Goal: Task Accomplishment & Management: Use online tool/utility

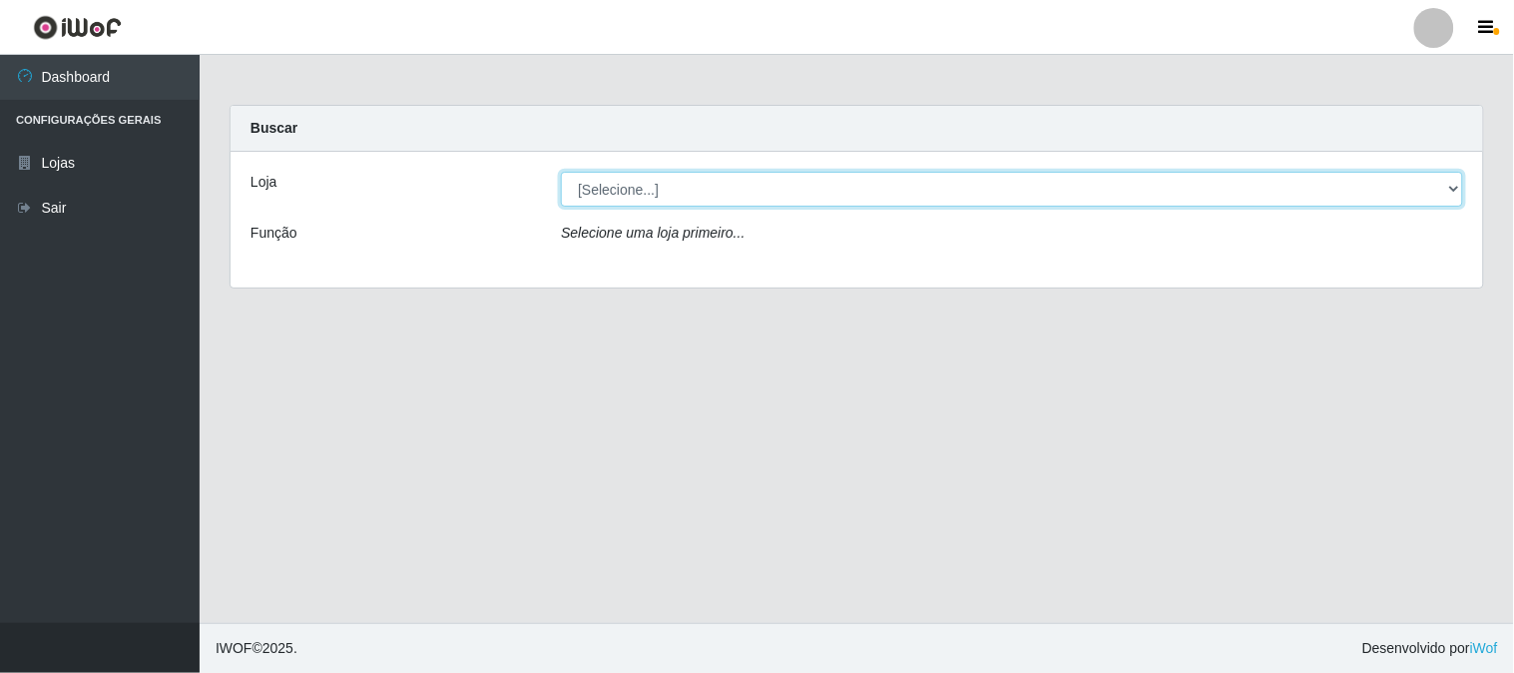
click at [1453, 185] on select "[Selecione...] Super Vilton" at bounding box center [1012, 189] width 902 height 35
select select "379"
click at [561, 172] on select "[Selecione...] Super Vilton" at bounding box center [1012, 189] width 902 height 35
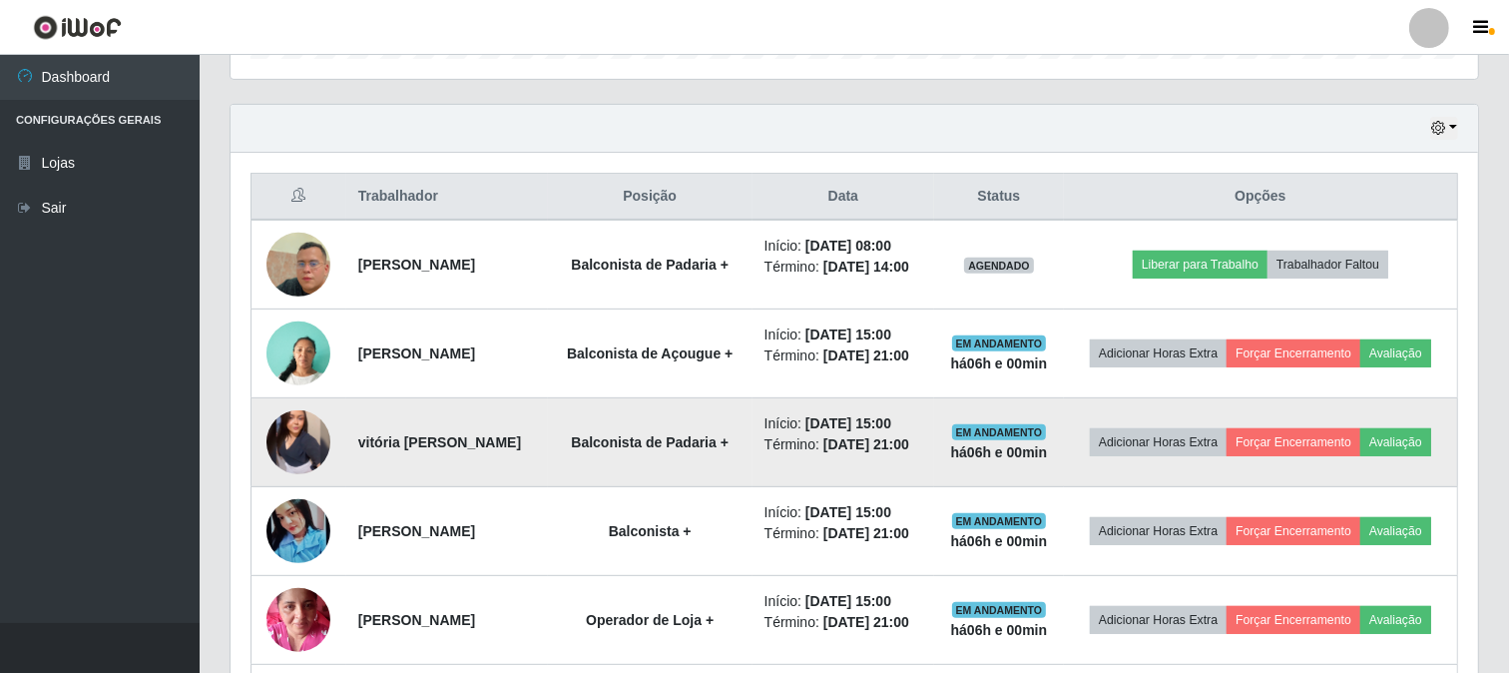
scroll to position [665, 0]
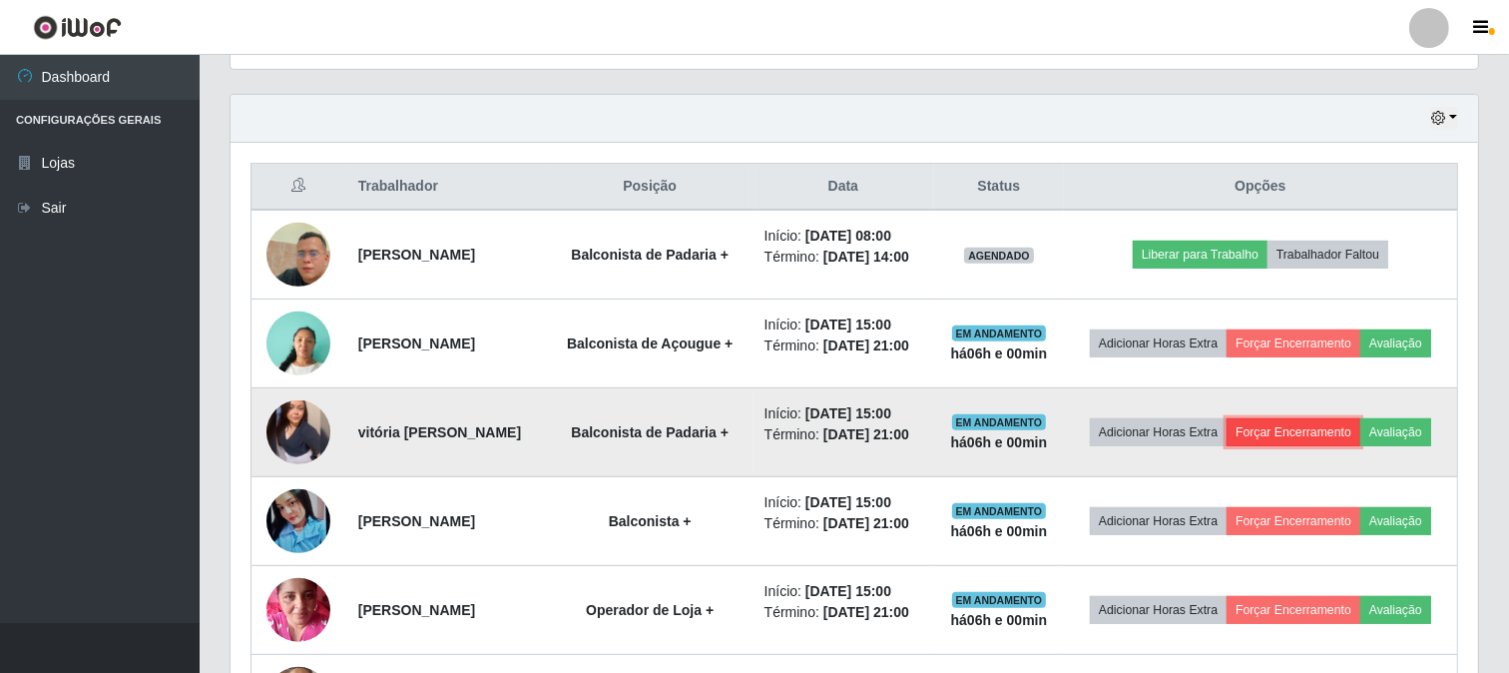
click at [1298, 426] on button "Forçar Encerramento" at bounding box center [1293, 432] width 134 height 28
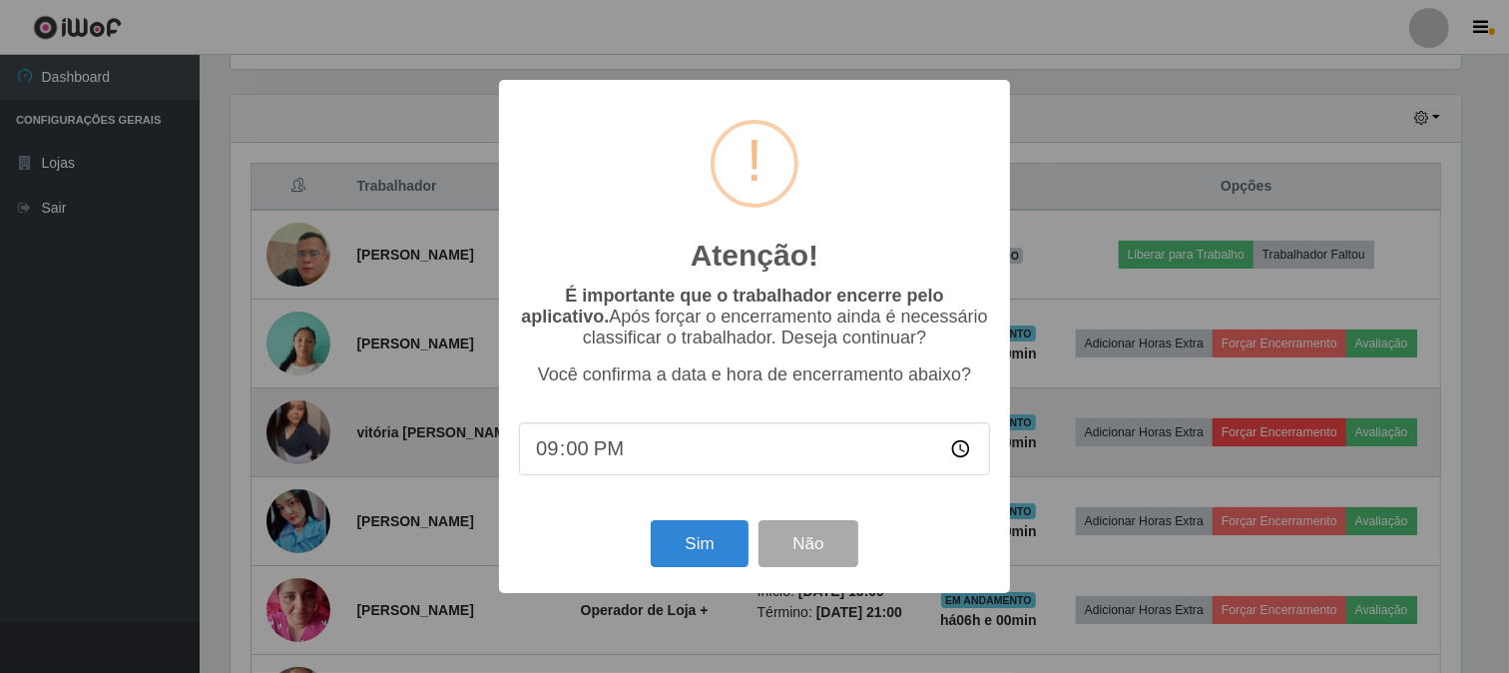
scroll to position [413, 1234]
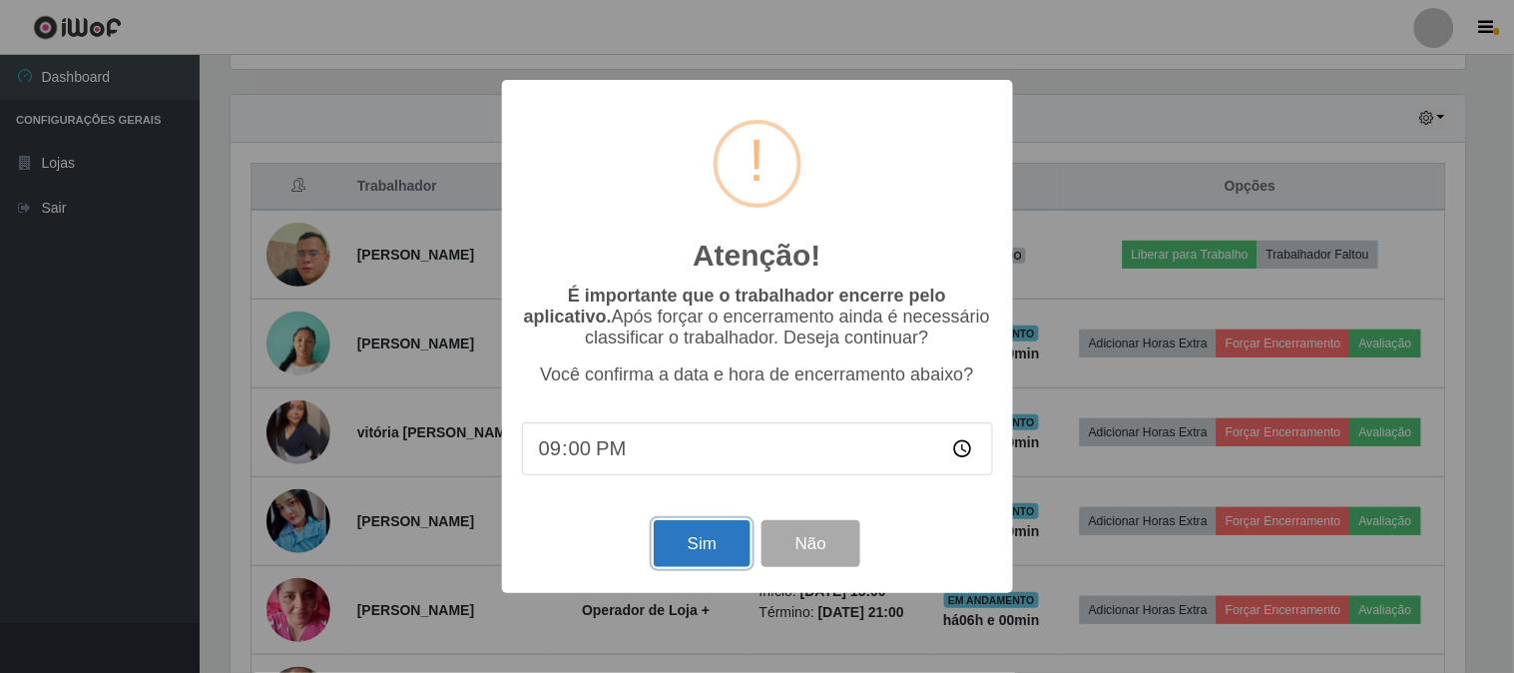
click at [709, 527] on button "Sim" at bounding box center [702, 543] width 97 height 47
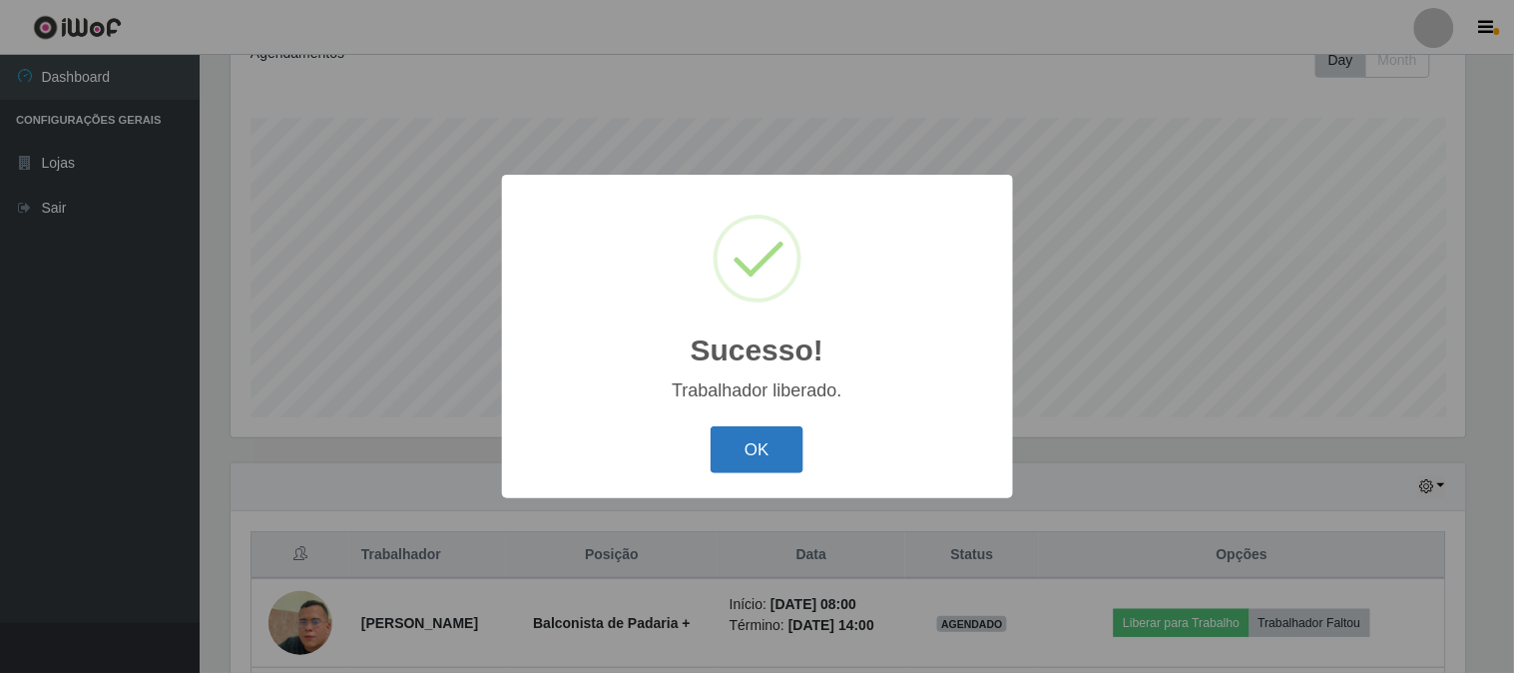
click at [774, 432] on button "OK" at bounding box center [757, 449] width 93 height 47
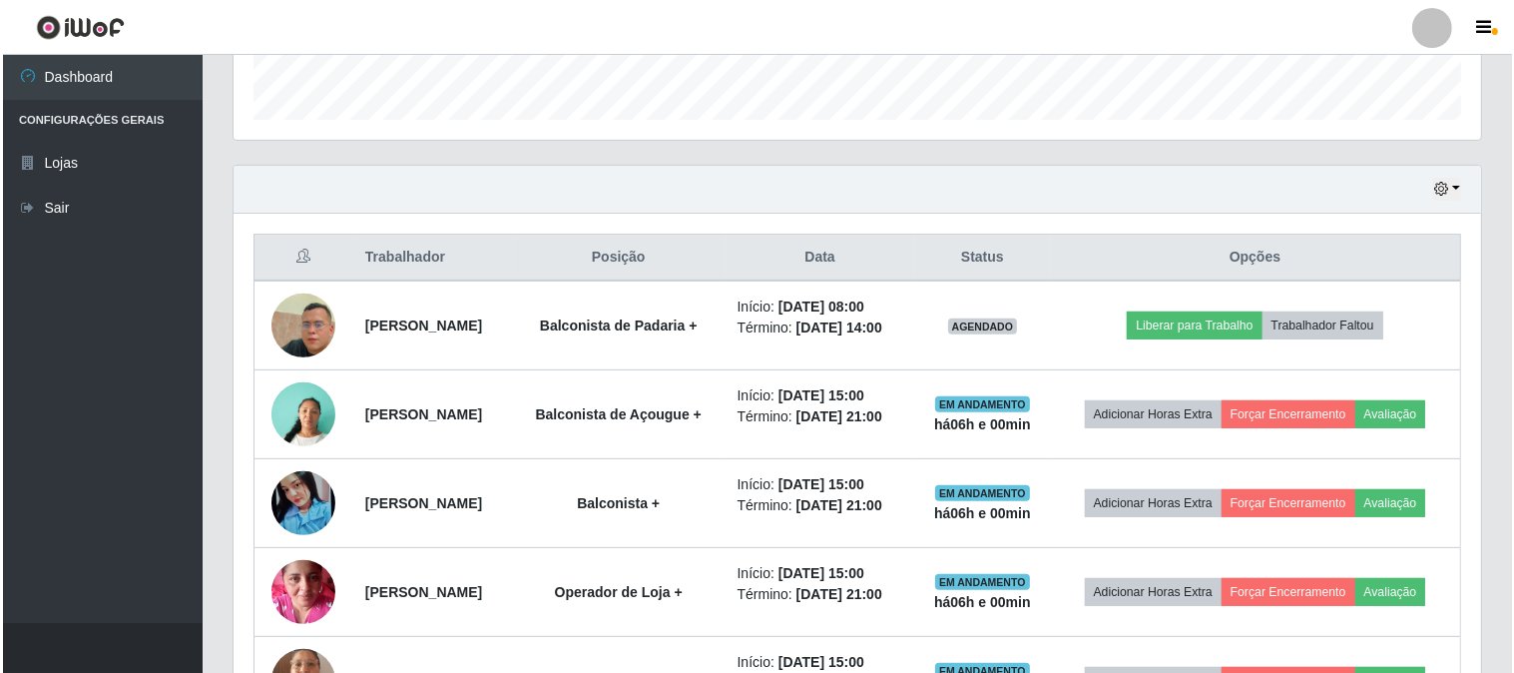
scroll to position [630, 0]
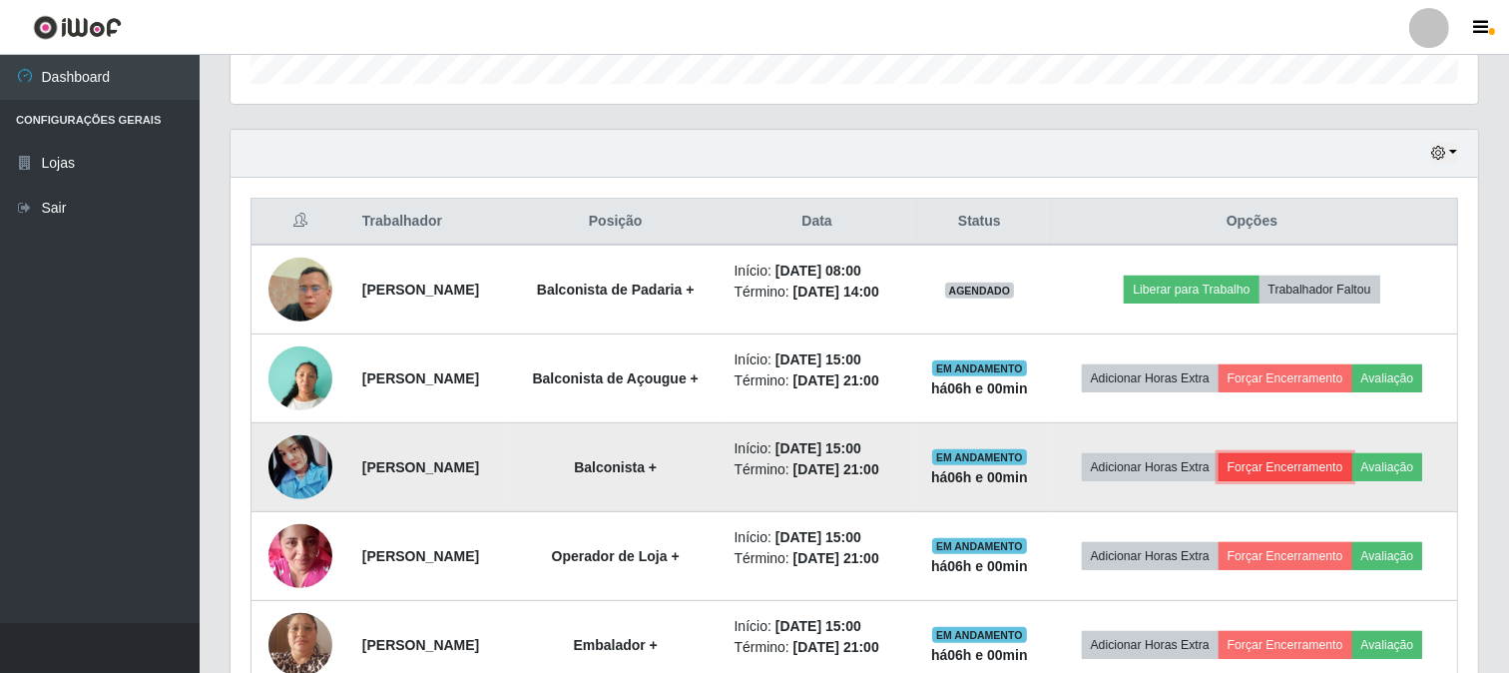
click at [1263, 472] on button "Forçar Encerramento" at bounding box center [1285, 467] width 134 height 28
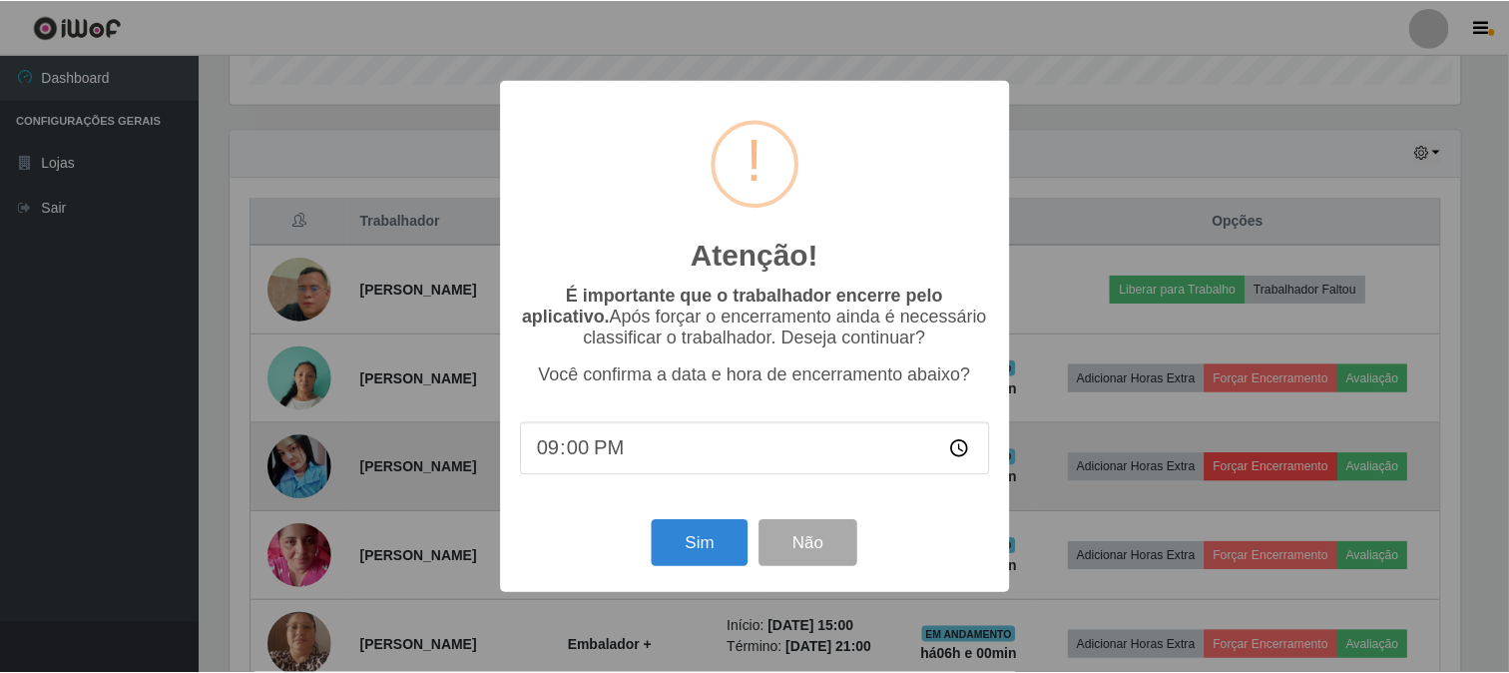
scroll to position [413, 1234]
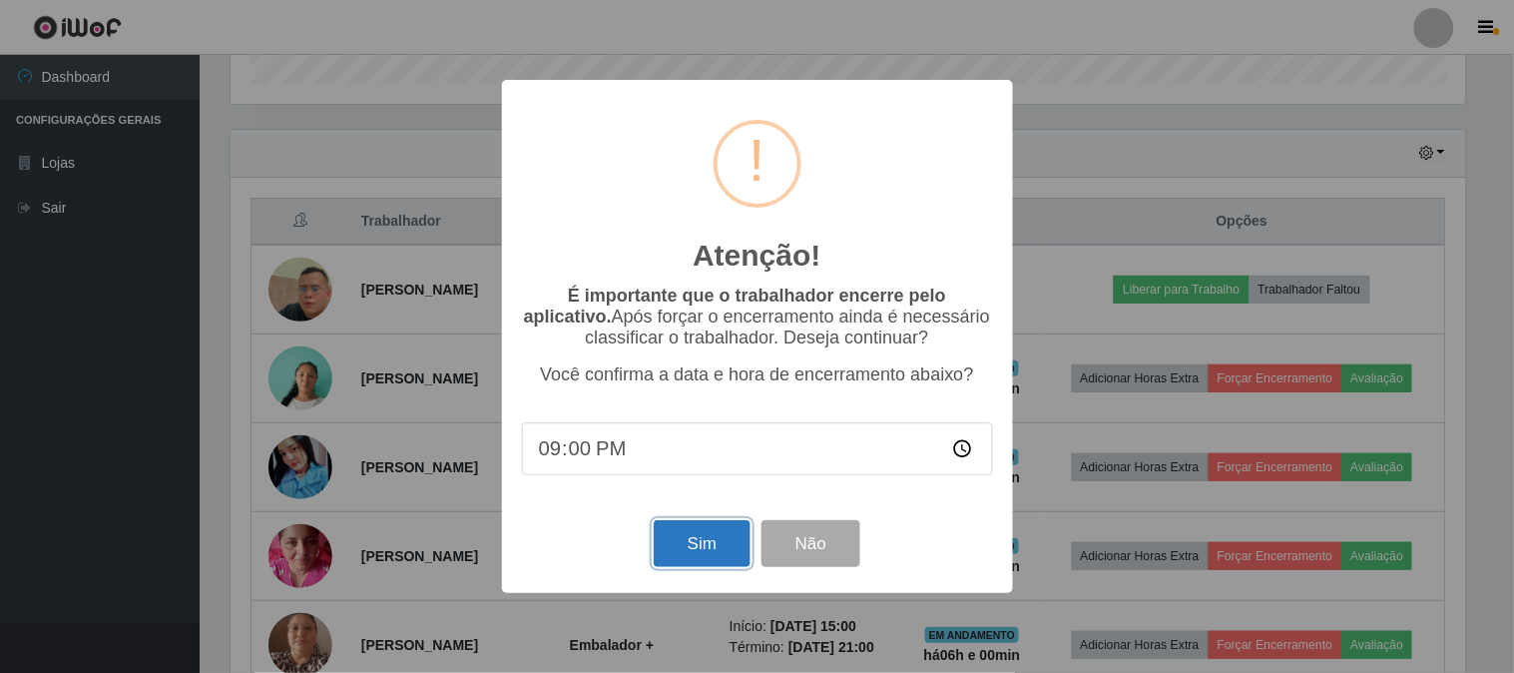
click at [705, 543] on button "Sim" at bounding box center [702, 543] width 97 height 47
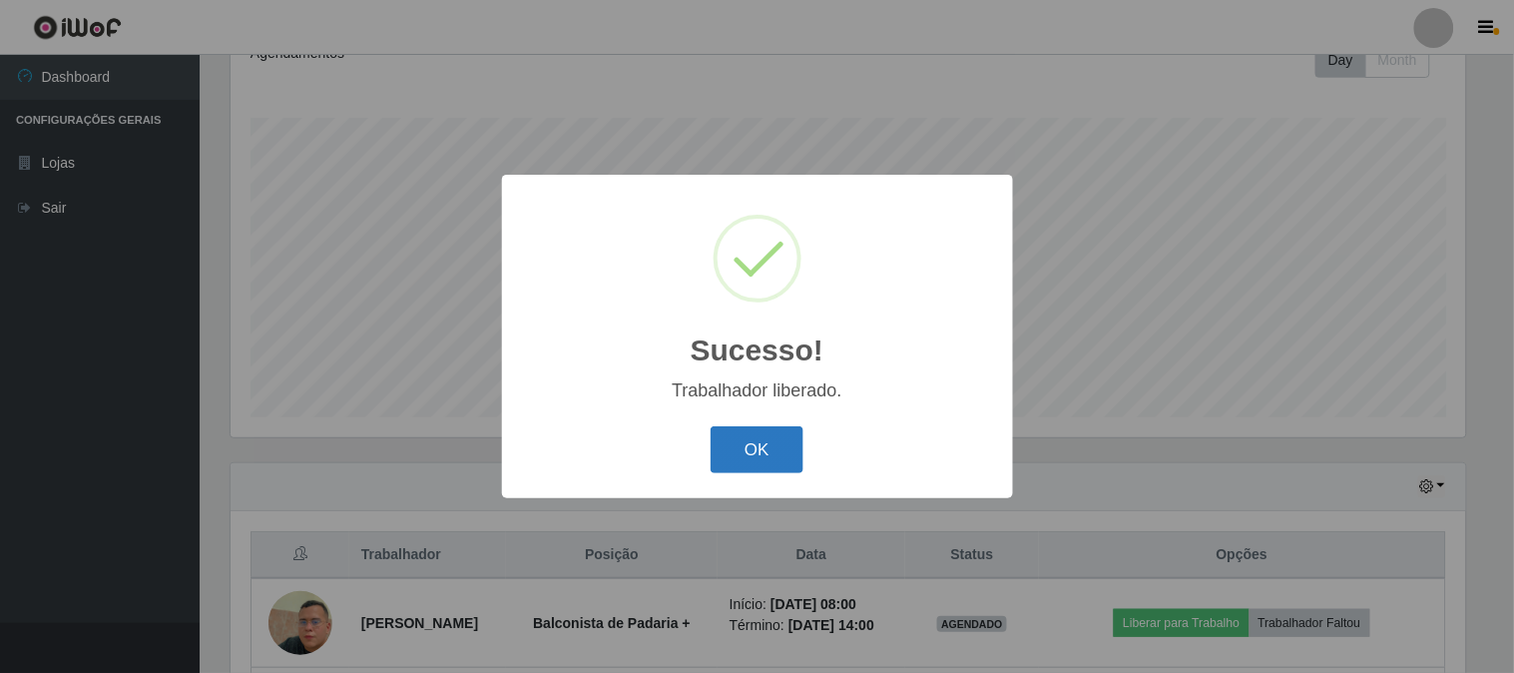
click at [759, 447] on button "OK" at bounding box center [757, 449] width 93 height 47
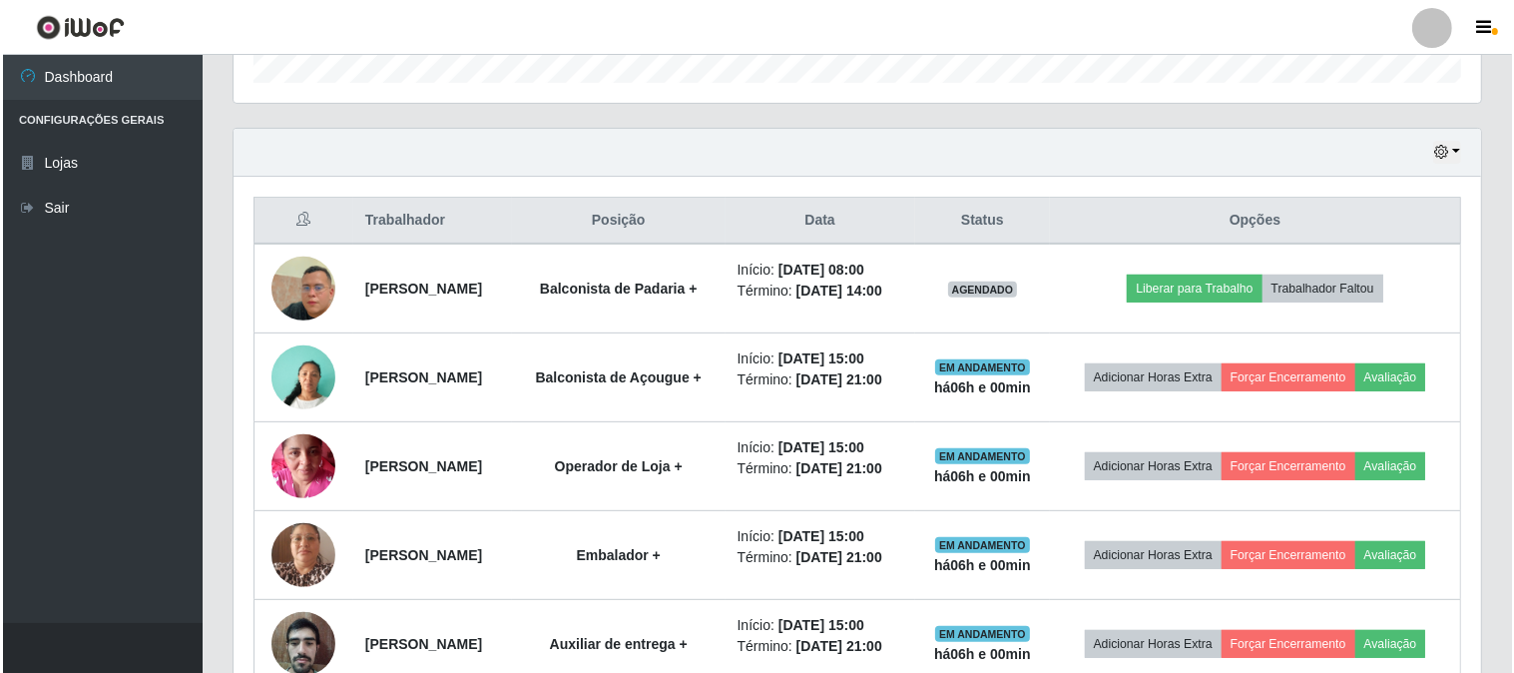
scroll to position [741, 0]
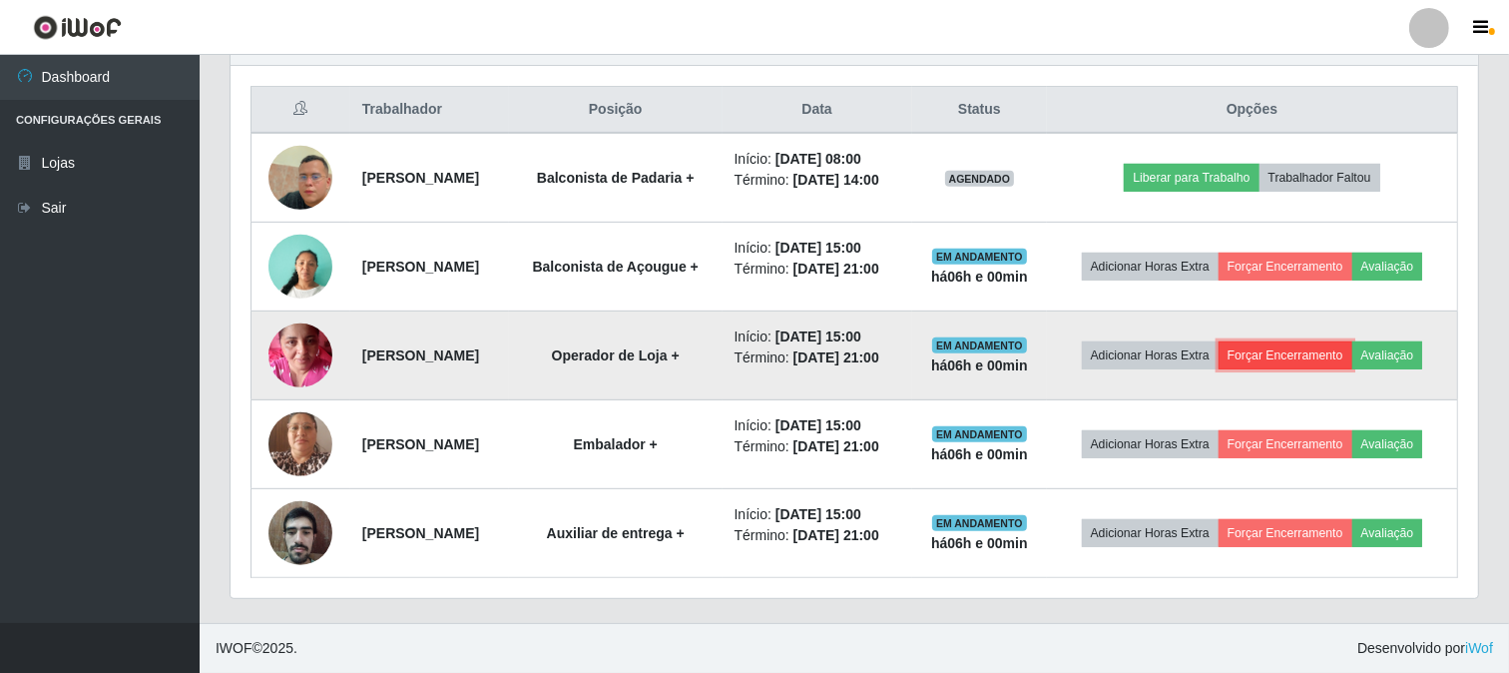
click at [1324, 347] on button "Forçar Encerramento" at bounding box center [1285, 355] width 134 height 28
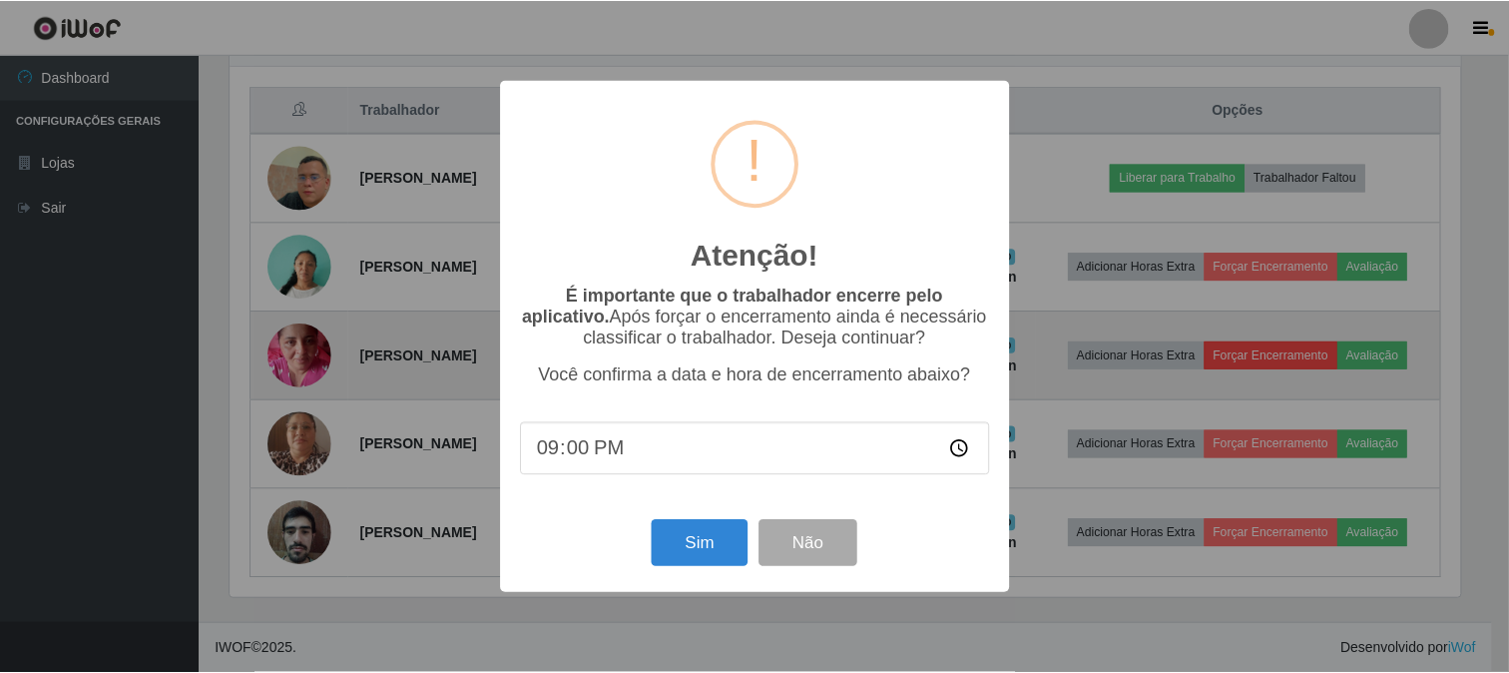
scroll to position [413, 1234]
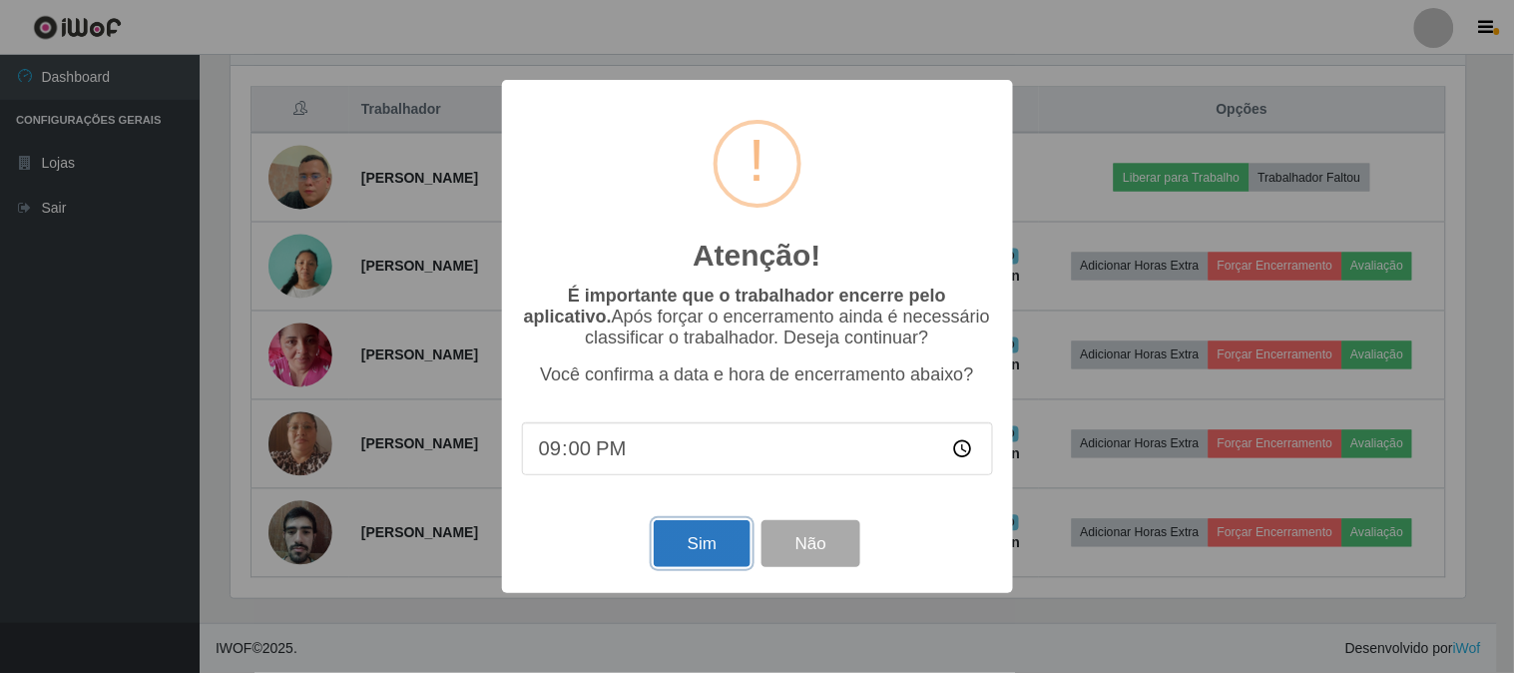
click at [723, 556] on button "Sim" at bounding box center [702, 543] width 97 height 47
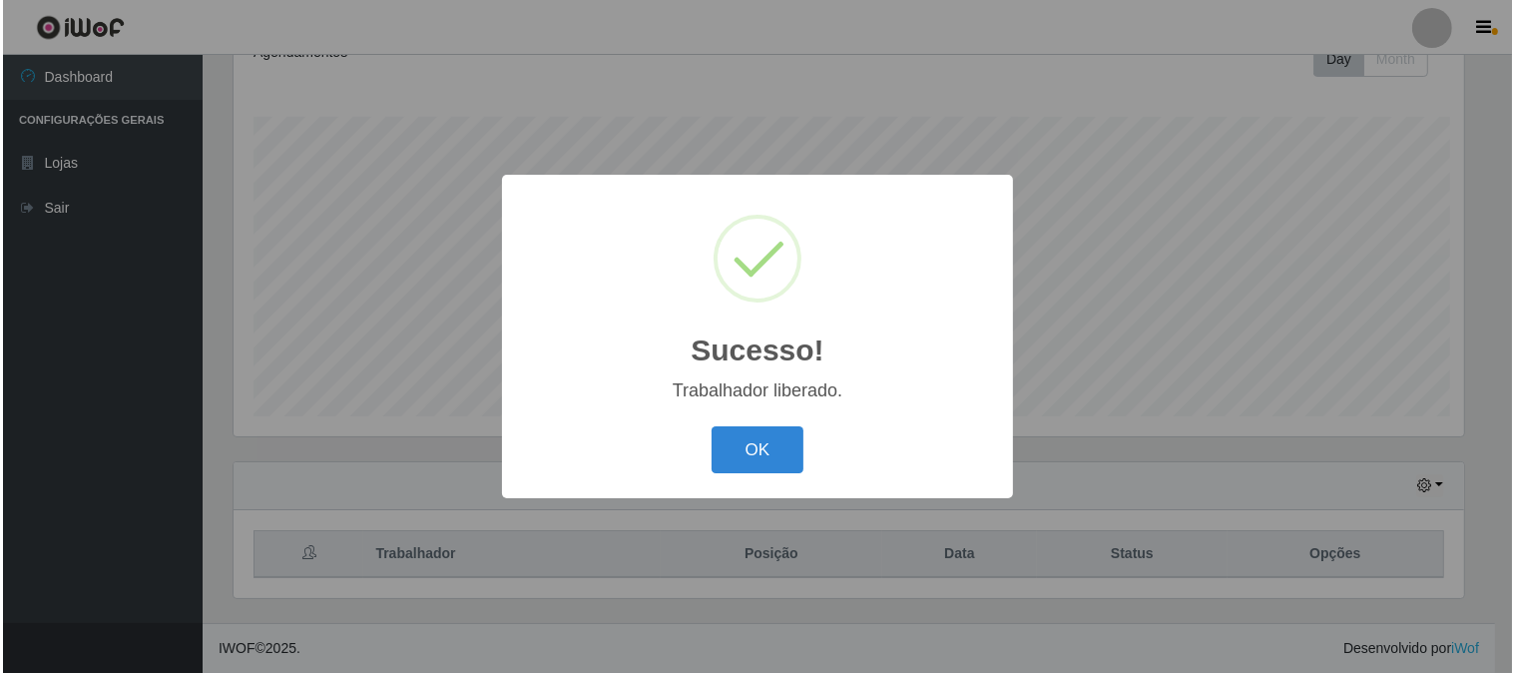
scroll to position [0, 0]
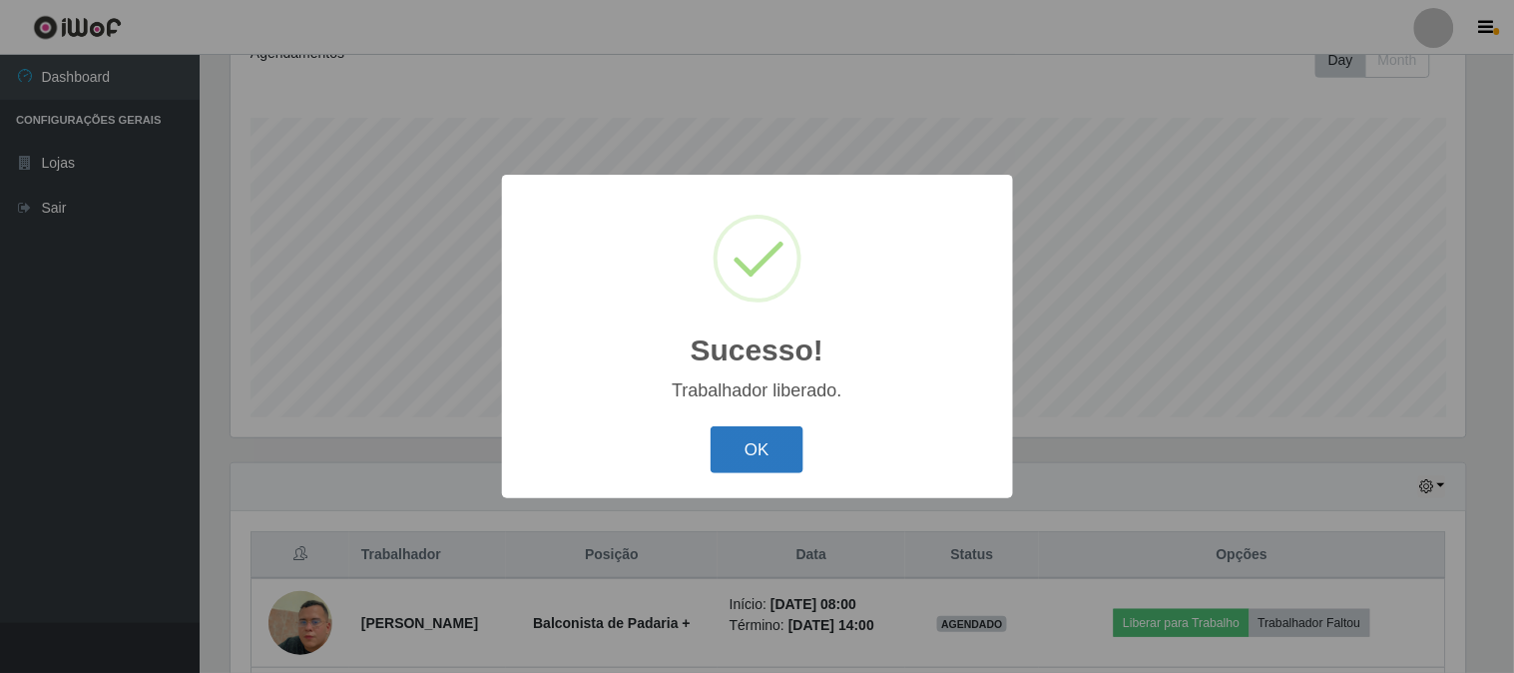
click at [751, 436] on button "OK" at bounding box center [757, 449] width 93 height 47
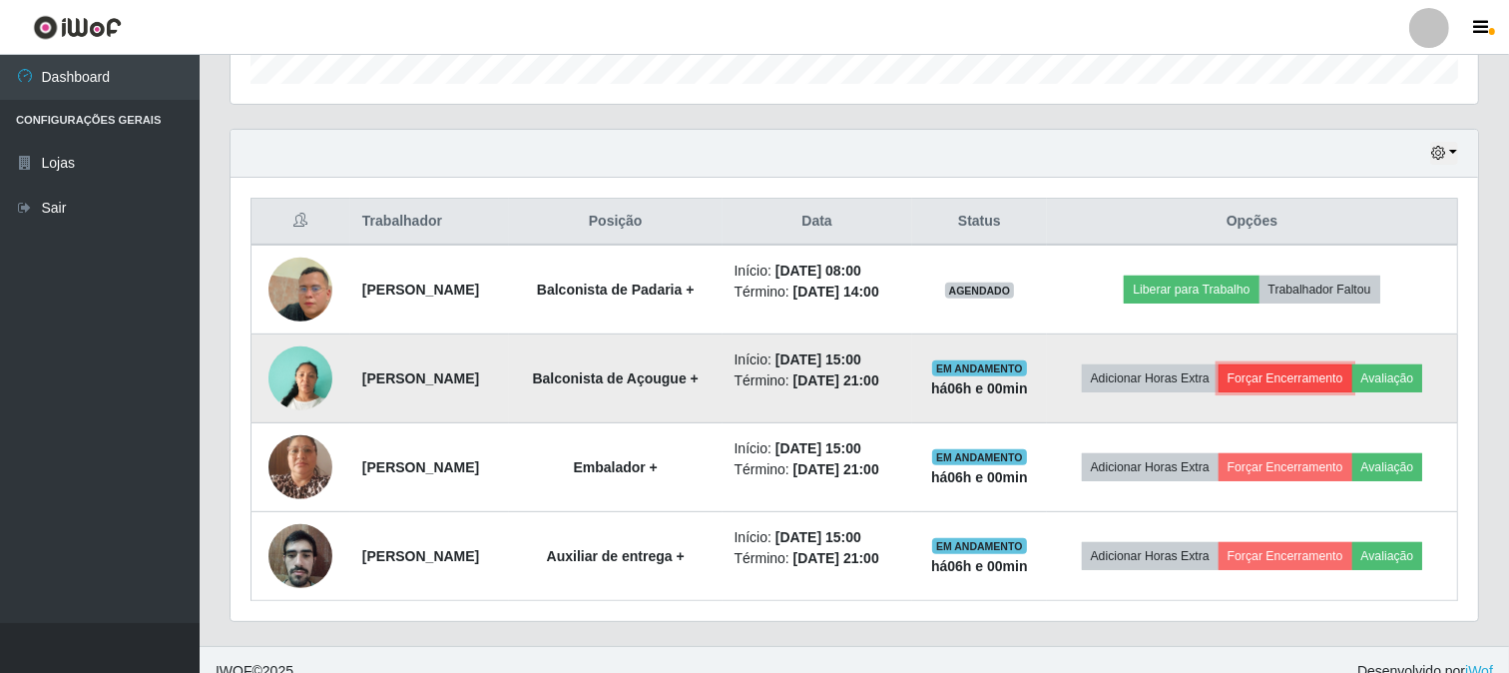
click at [1313, 372] on button "Forçar Encerramento" at bounding box center [1285, 378] width 134 height 28
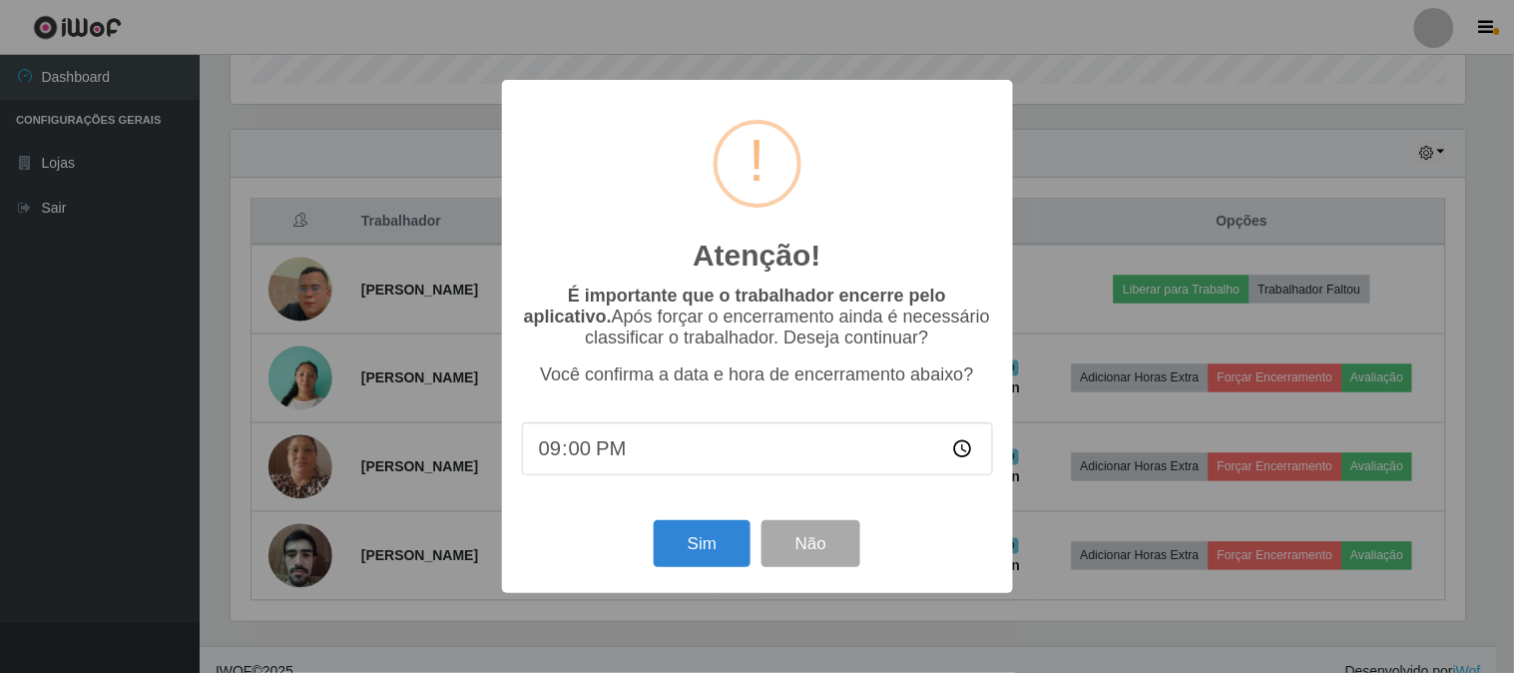
click at [1070, 261] on div "Atenção! × É importante que o trabalhador encerre pelo aplicativo. Após forçar …" at bounding box center [757, 336] width 1514 height 673
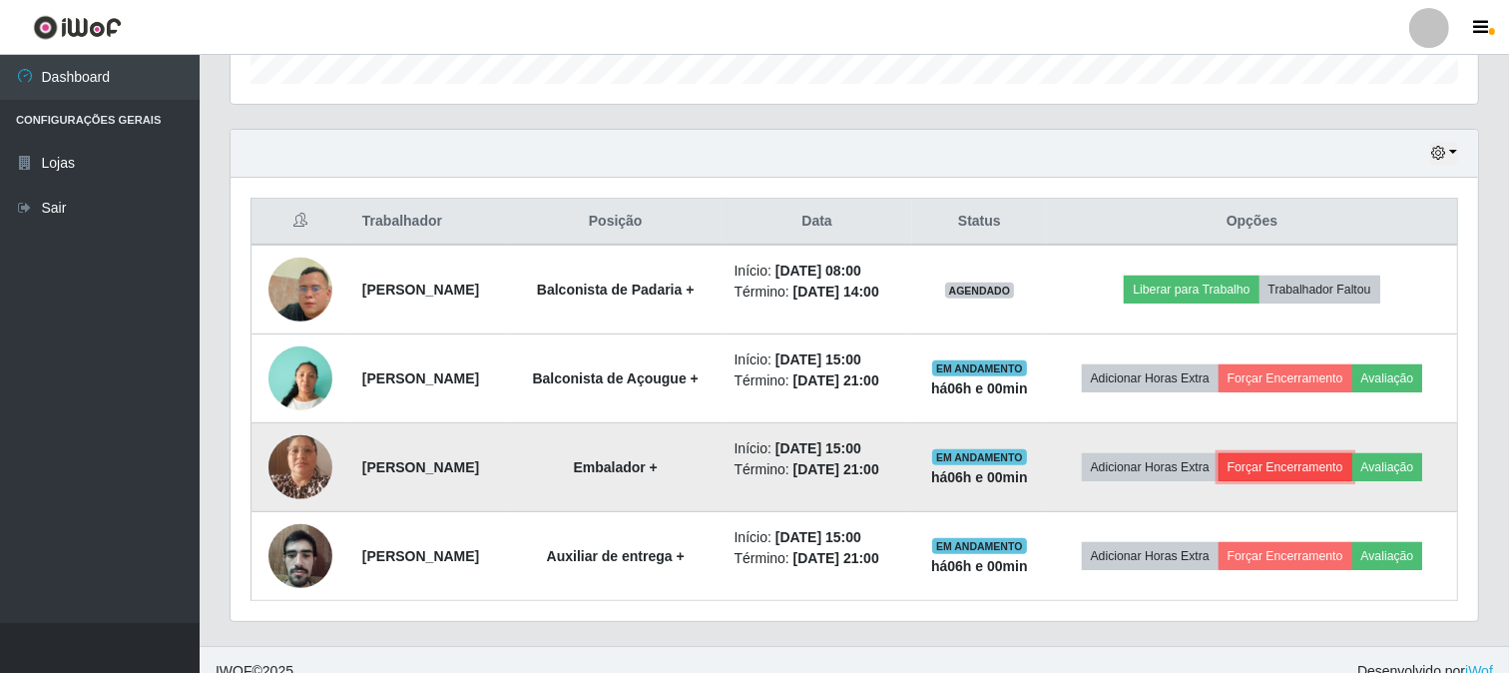
click at [1311, 465] on button "Forçar Encerramento" at bounding box center [1285, 467] width 134 height 28
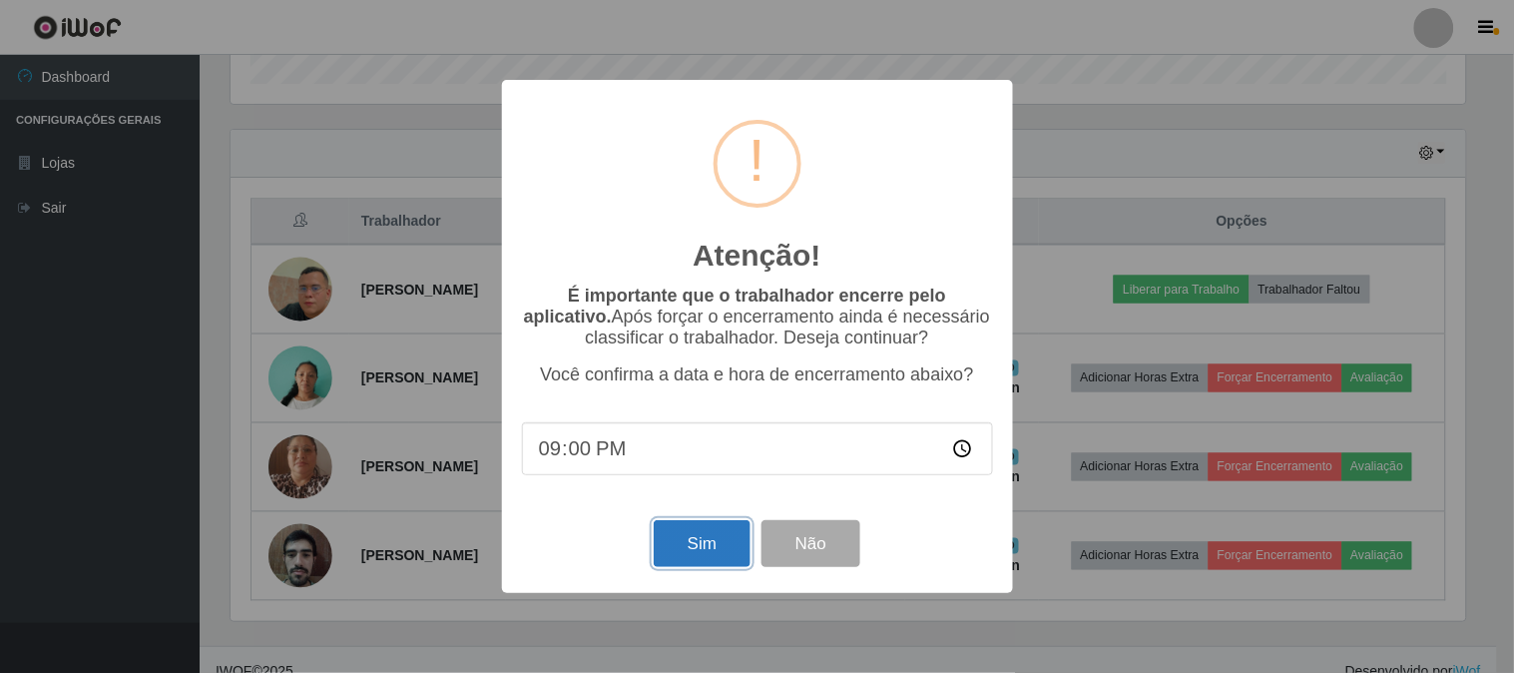
drag, startPoint x: 725, startPoint y: 526, endPoint x: 695, endPoint y: 526, distance: 29.9
click at [721, 526] on button "Sim" at bounding box center [702, 543] width 97 height 47
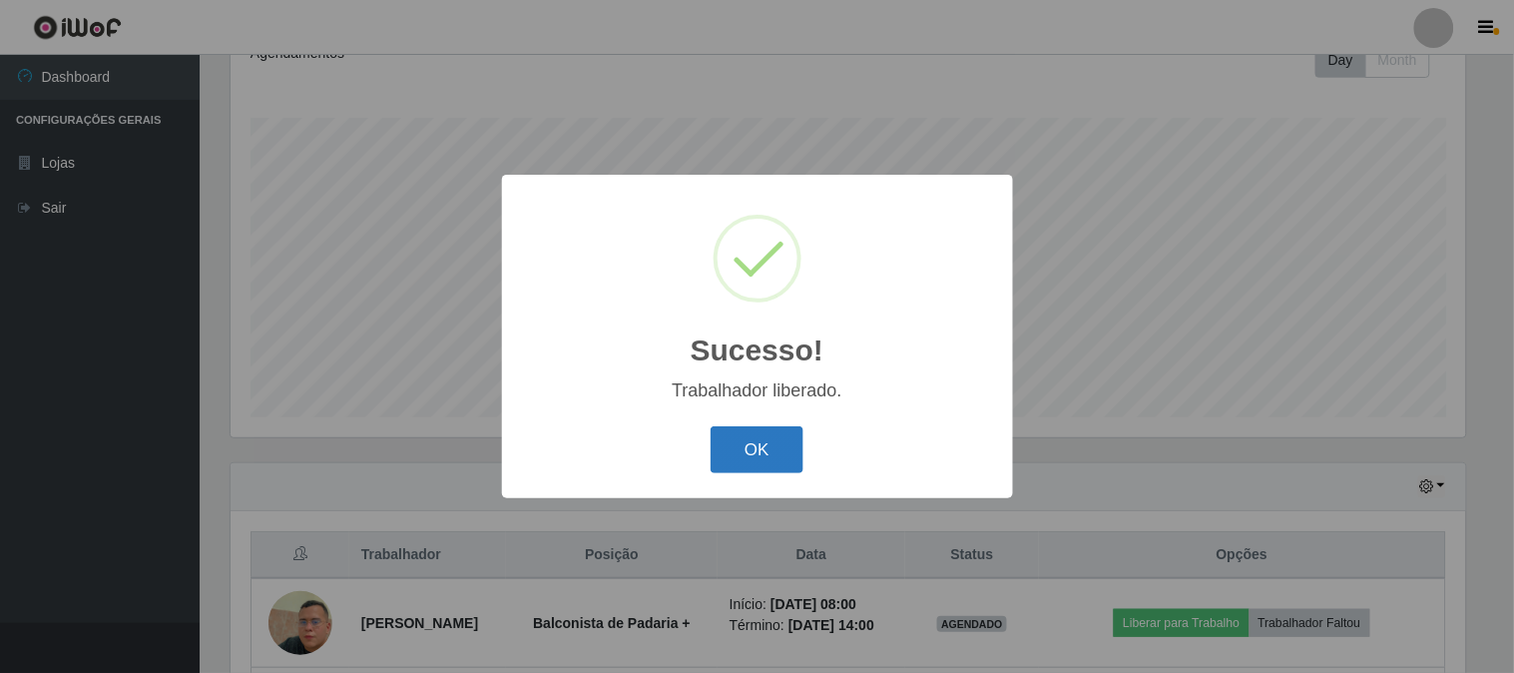
click at [785, 455] on button "OK" at bounding box center [757, 449] width 93 height 47
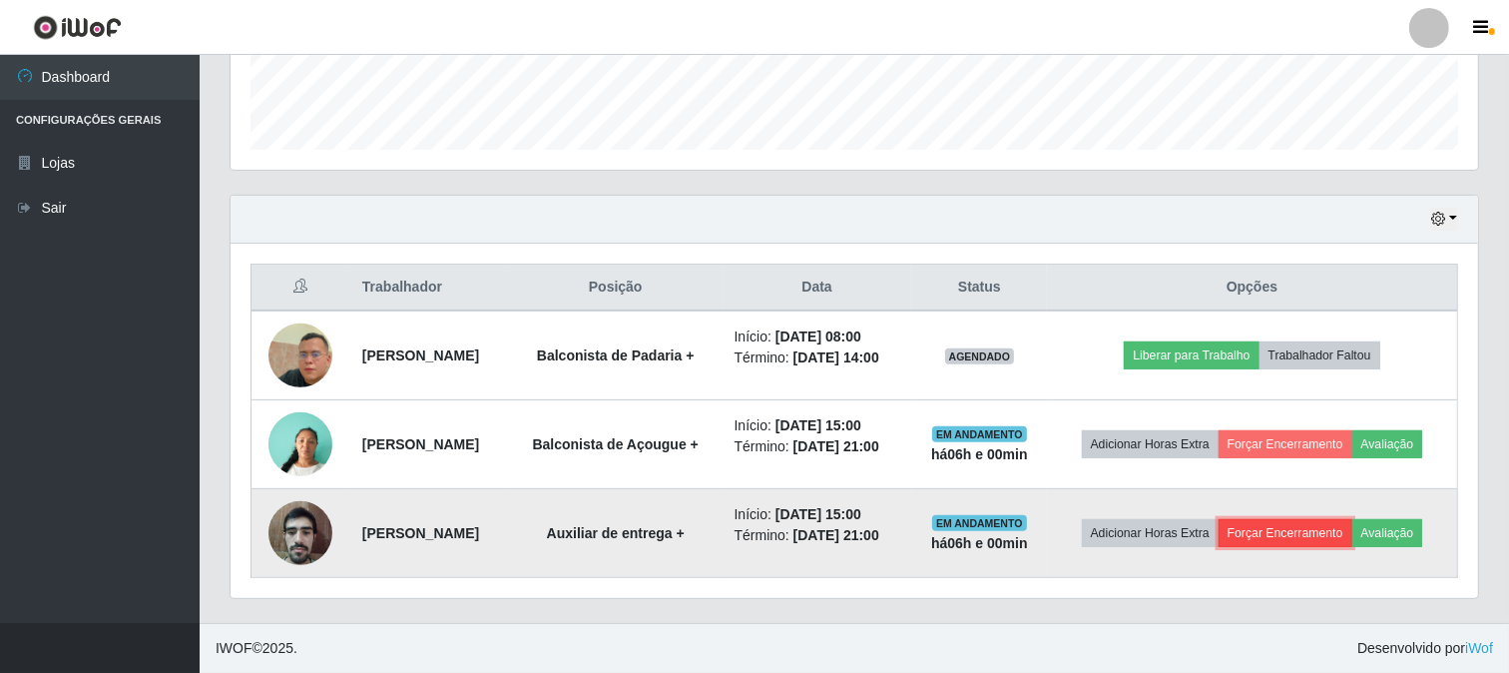
click at [1292, 537] on button "Forçar Encerramento" at bounding box center [1285, 533] width 134 height 28
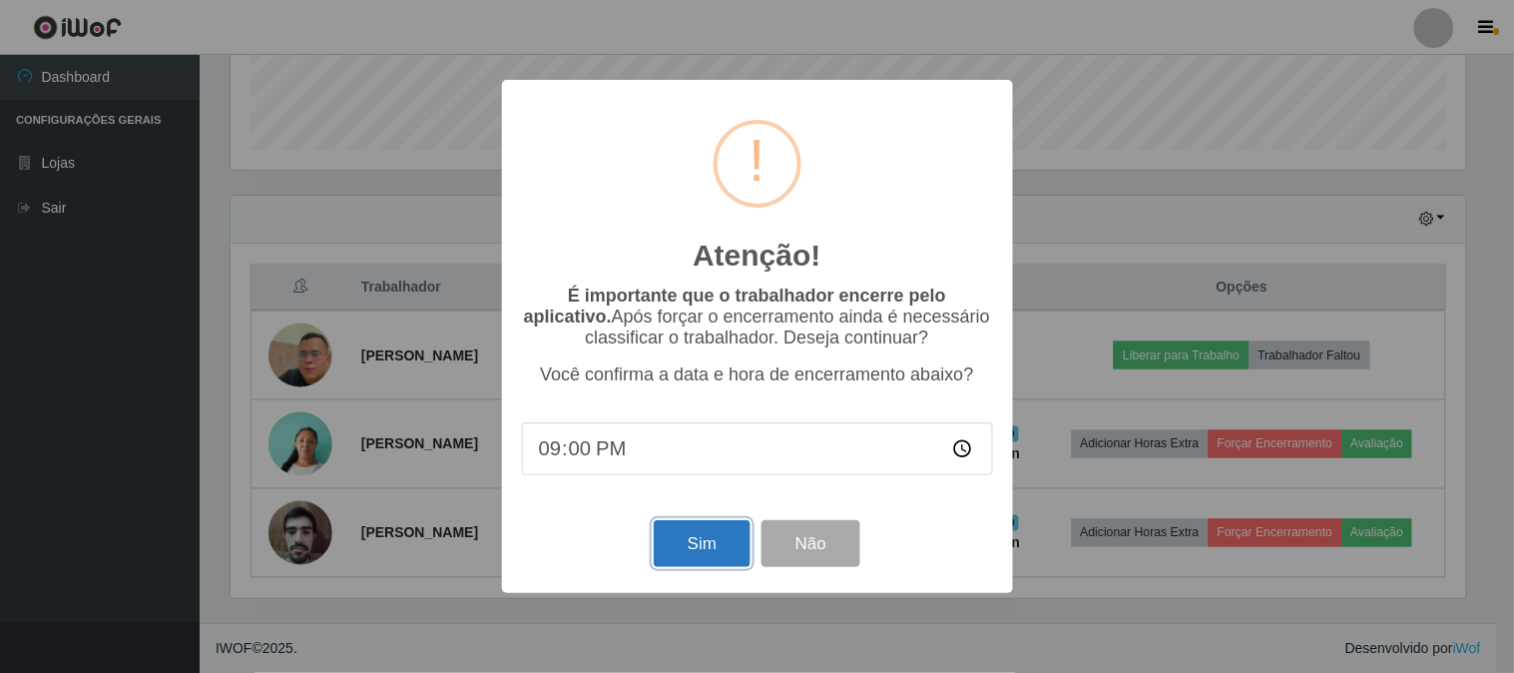
click at [717, 543] on button "Sim" at bounding box center [702, 543] width 97 height 47
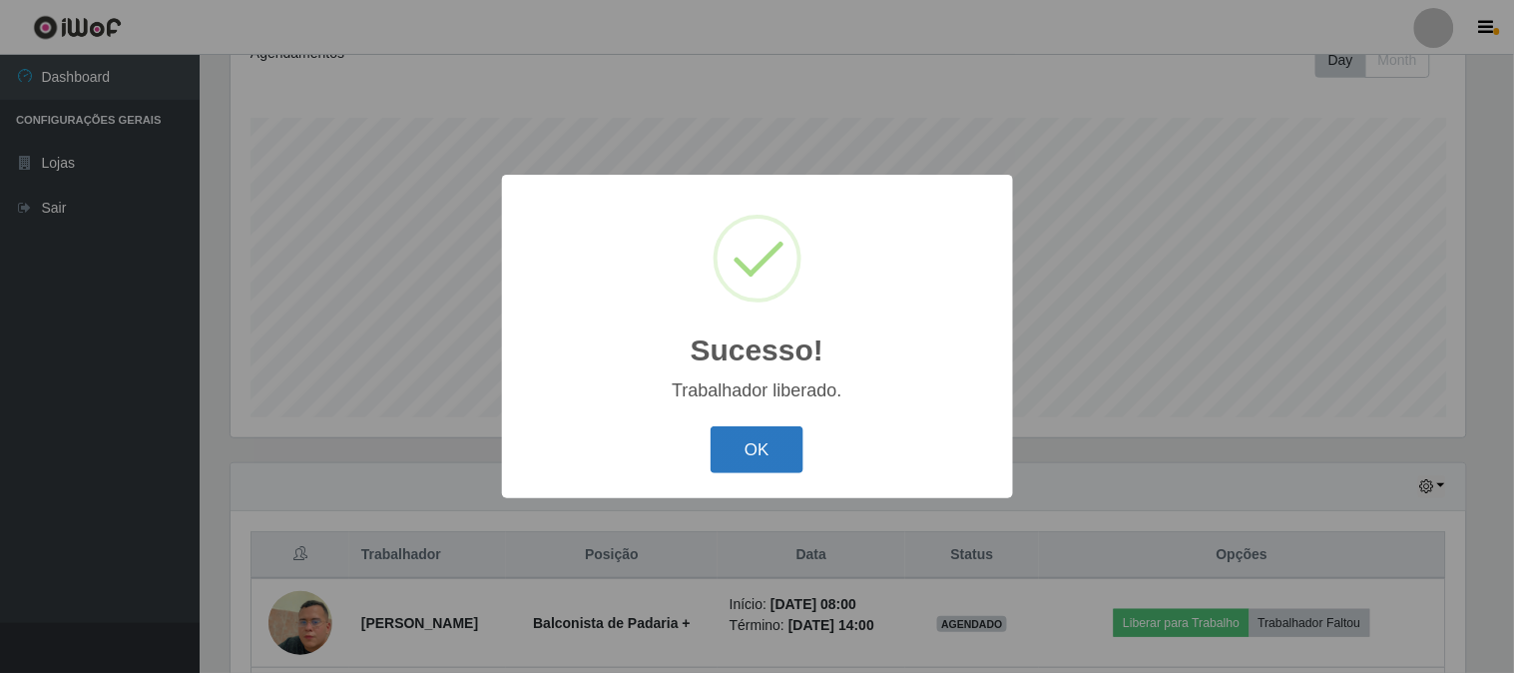
click at [770, 431] on button "OK" at bounding box center [757, 449] width 93 height 47
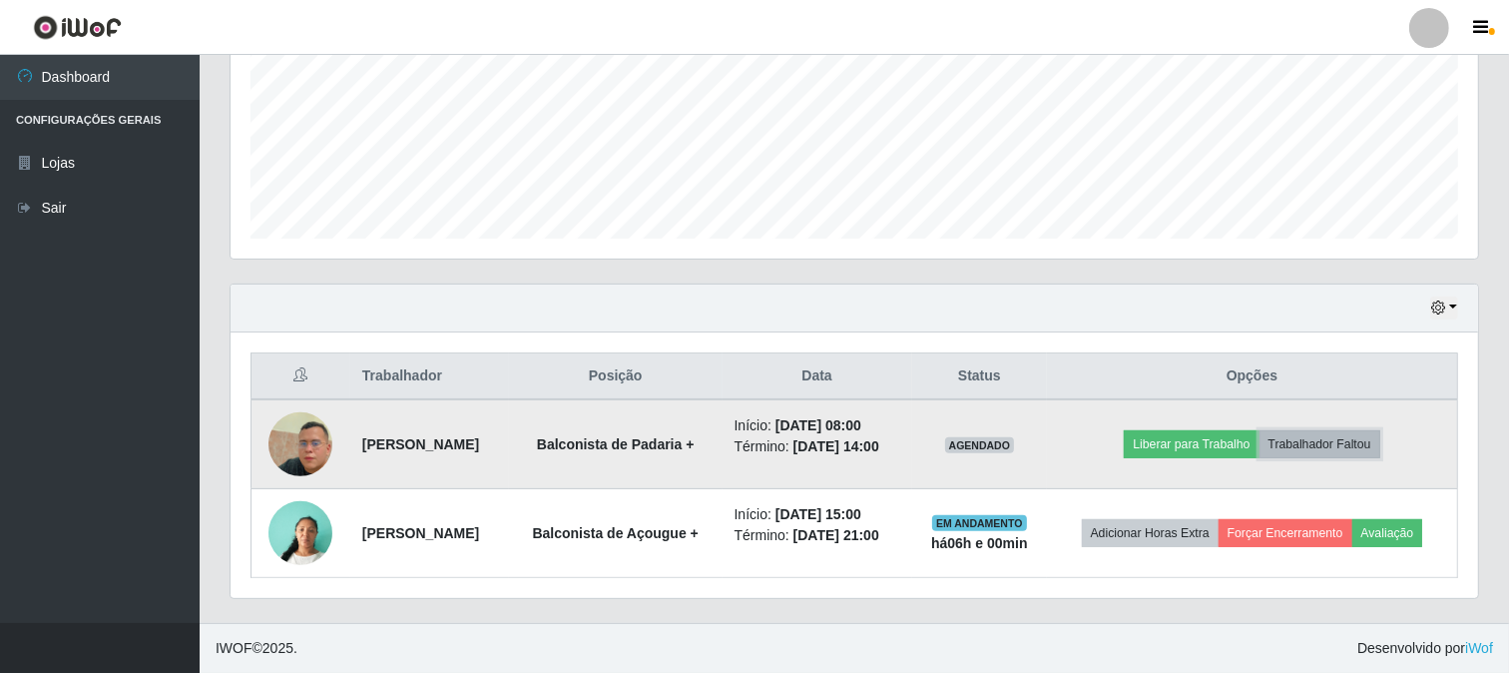
click at [1331, 439] on button "Trabalhador Faltou" at bounding box center [1319, 444] width 121 height 28
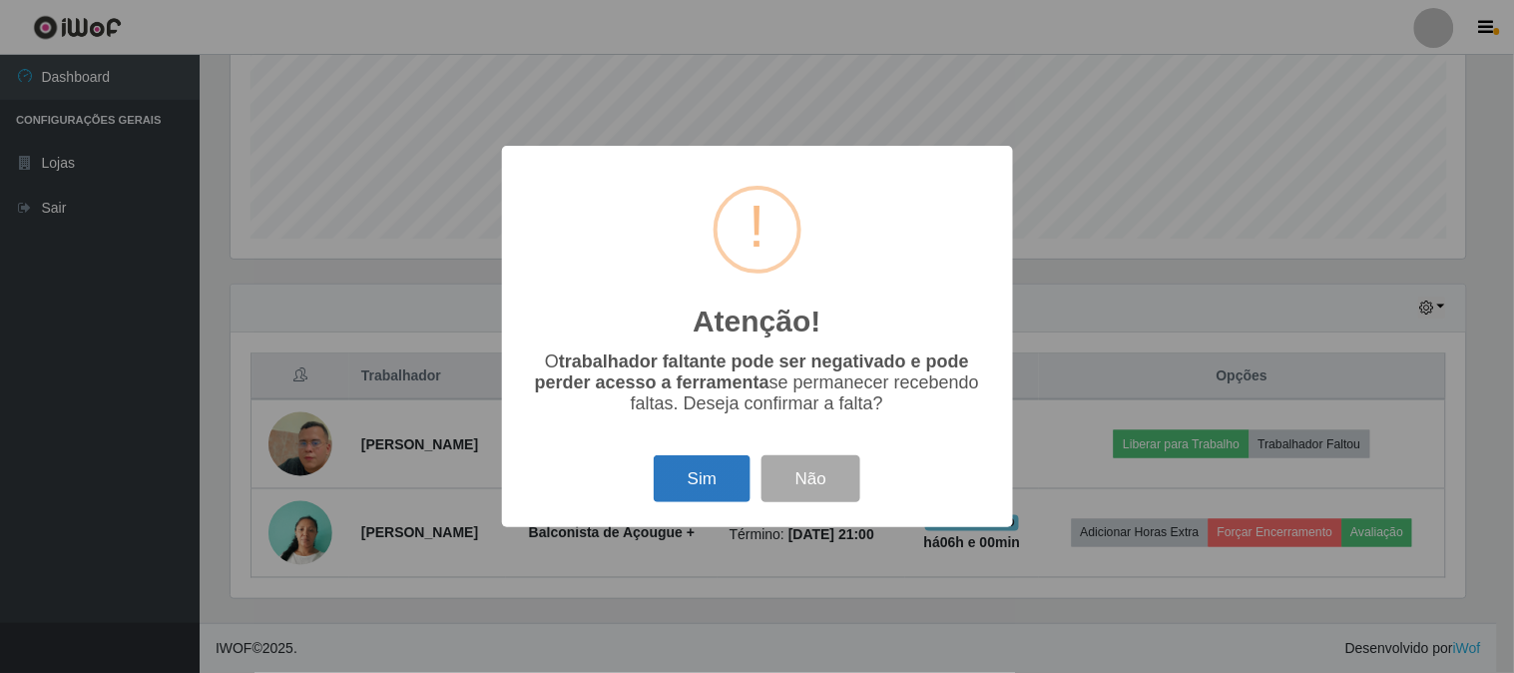
click at [729, 484] on button "Sim" at bounding box center [702, 478] width 97 height 47
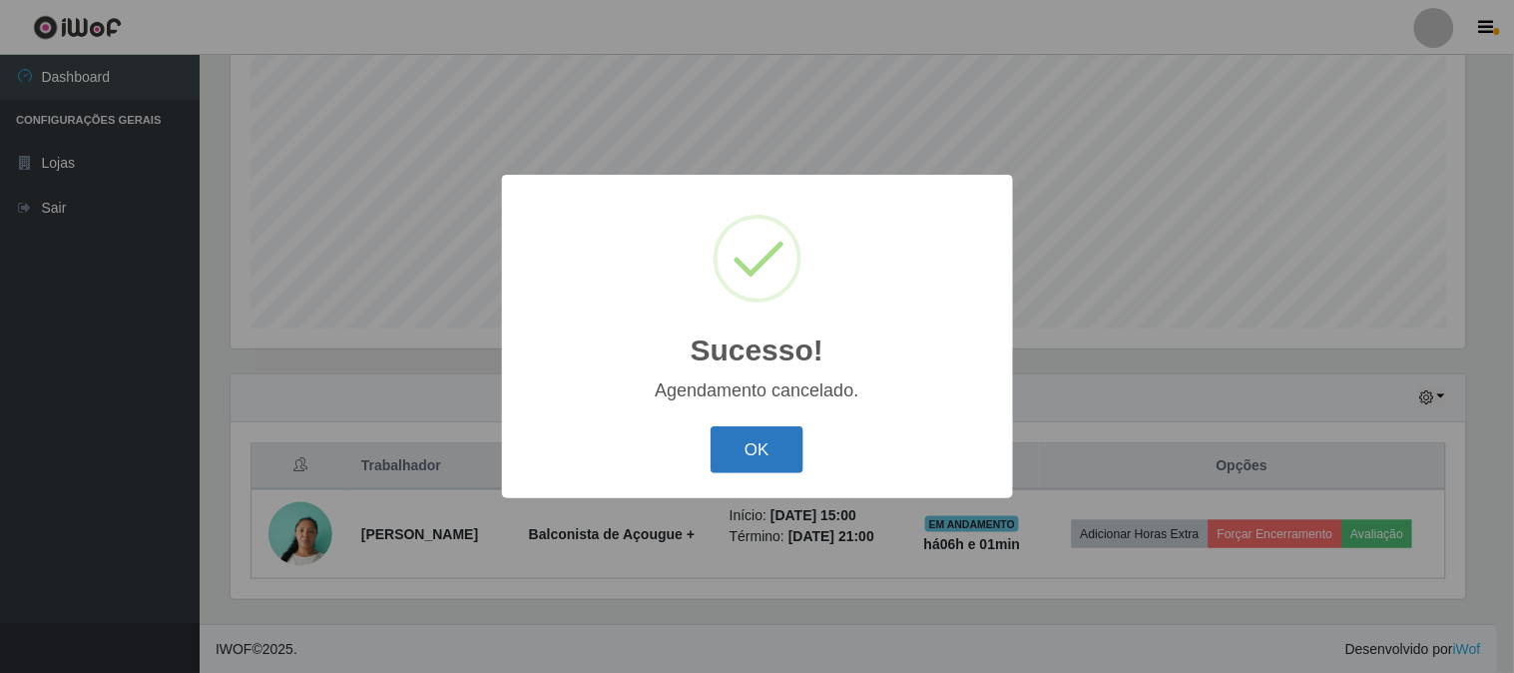
click at [749, 441] on button "OK" at bounding box center [757, 449] width 93 height 47
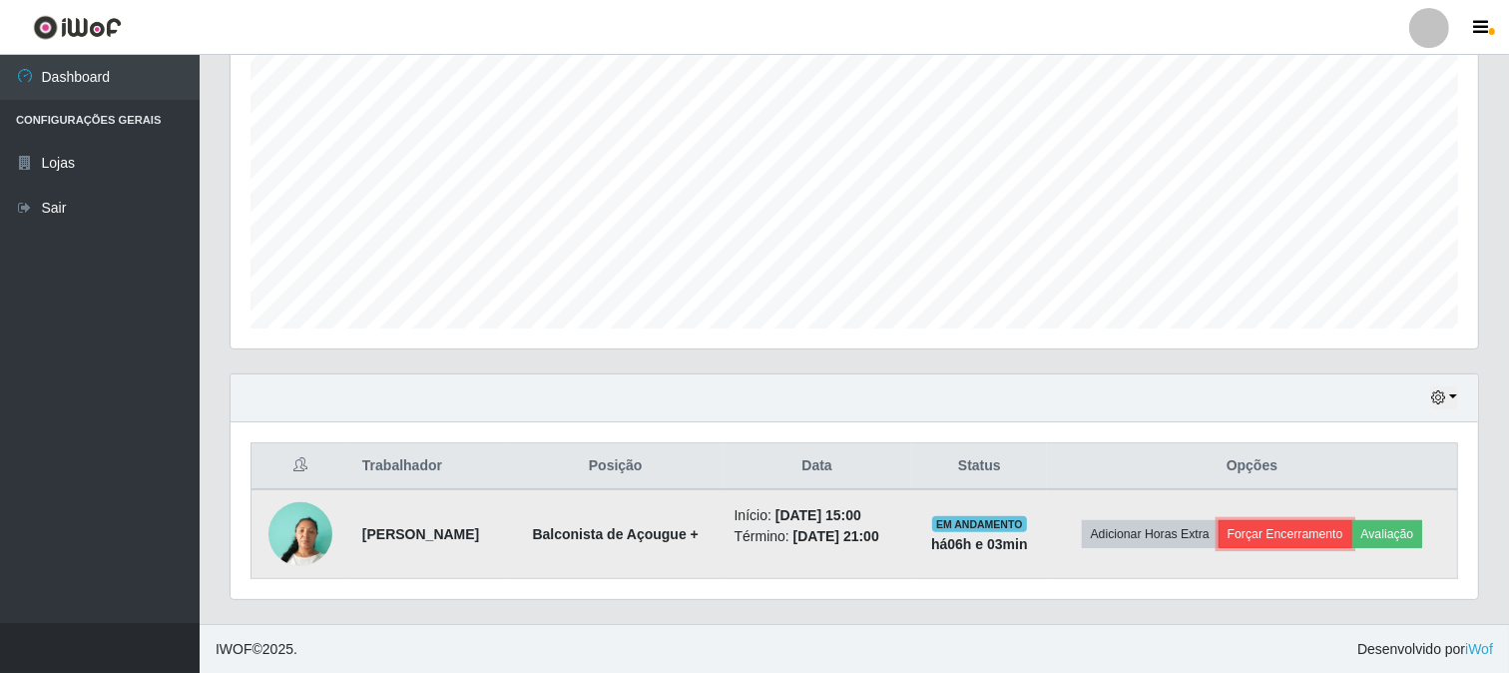
click at [1284, 522] on button "Forçar Encerramento" at bounding box center [1285, 534] width 134 height 28
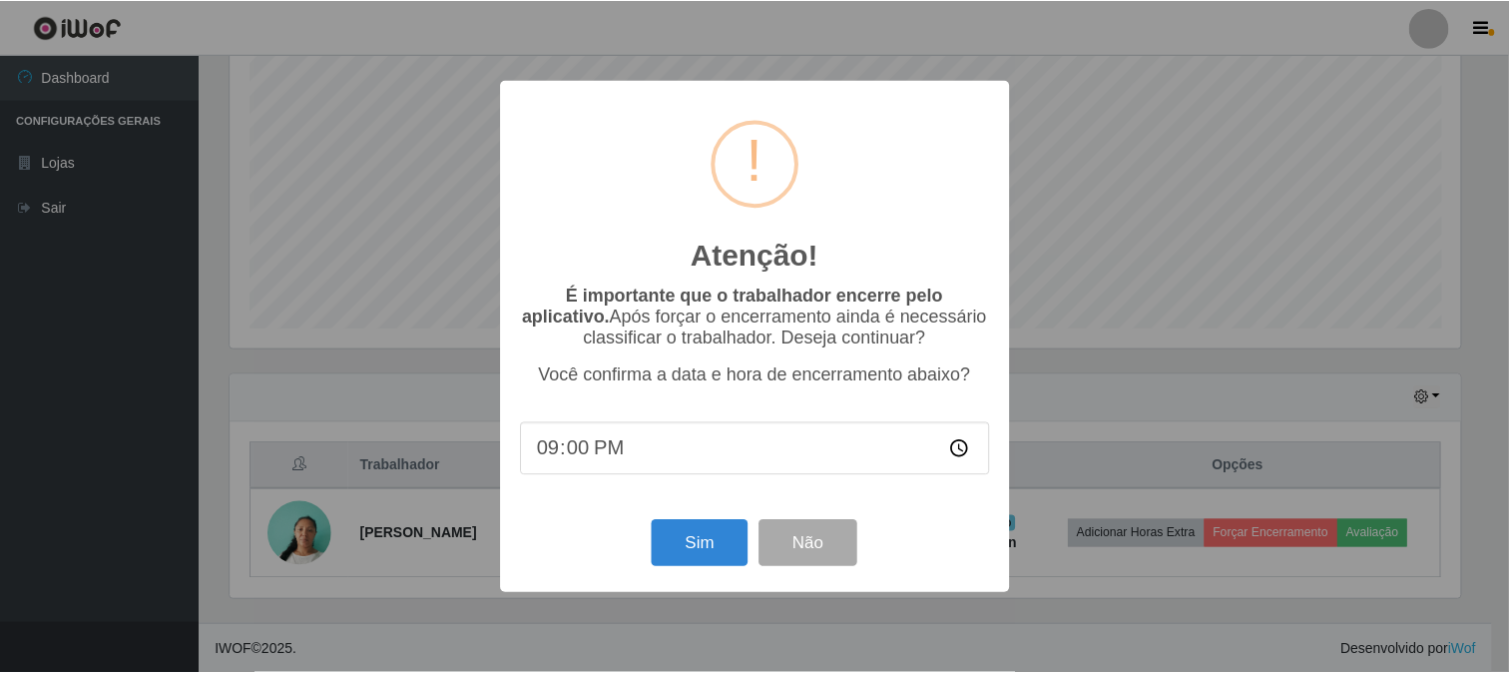
scroll to position [413, 1234]
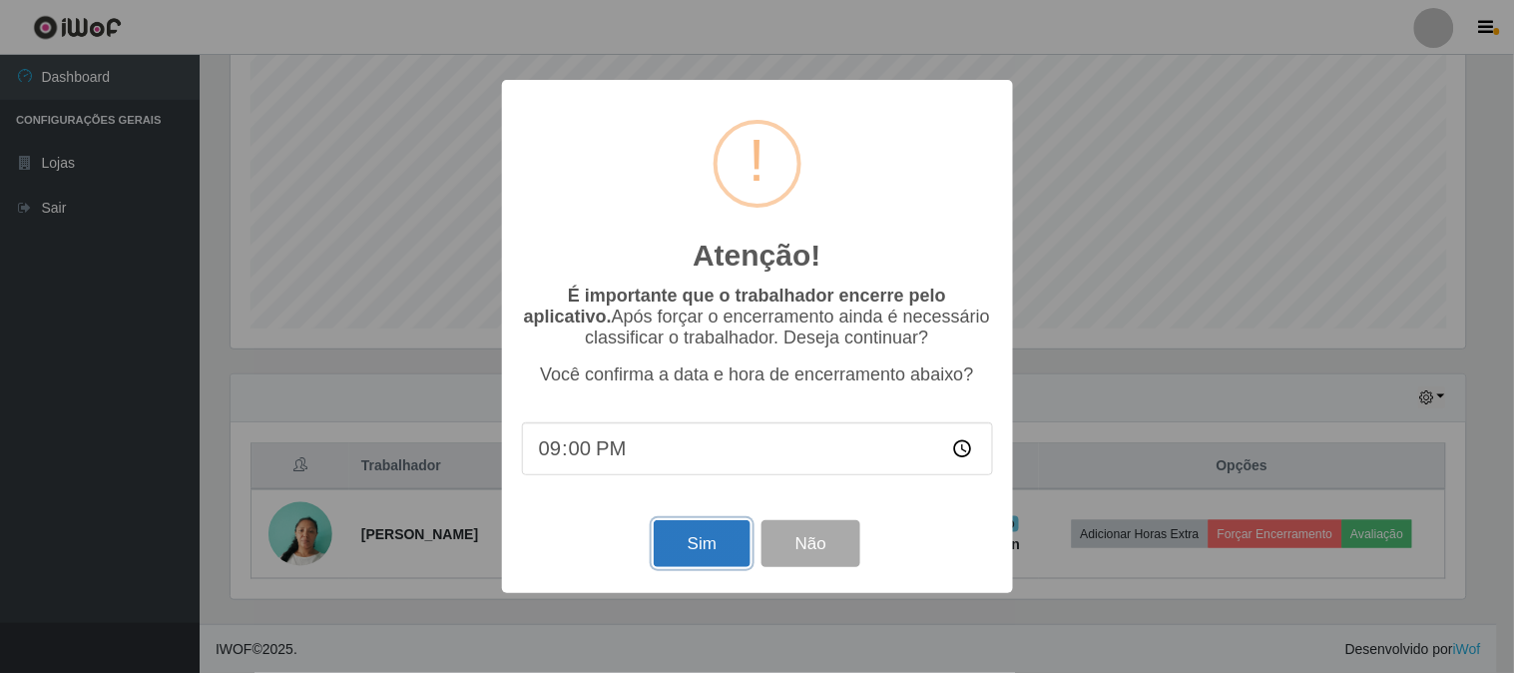
click at [697, 535] on button "Sim" at bounding box center [702, 543] width 97 height 47
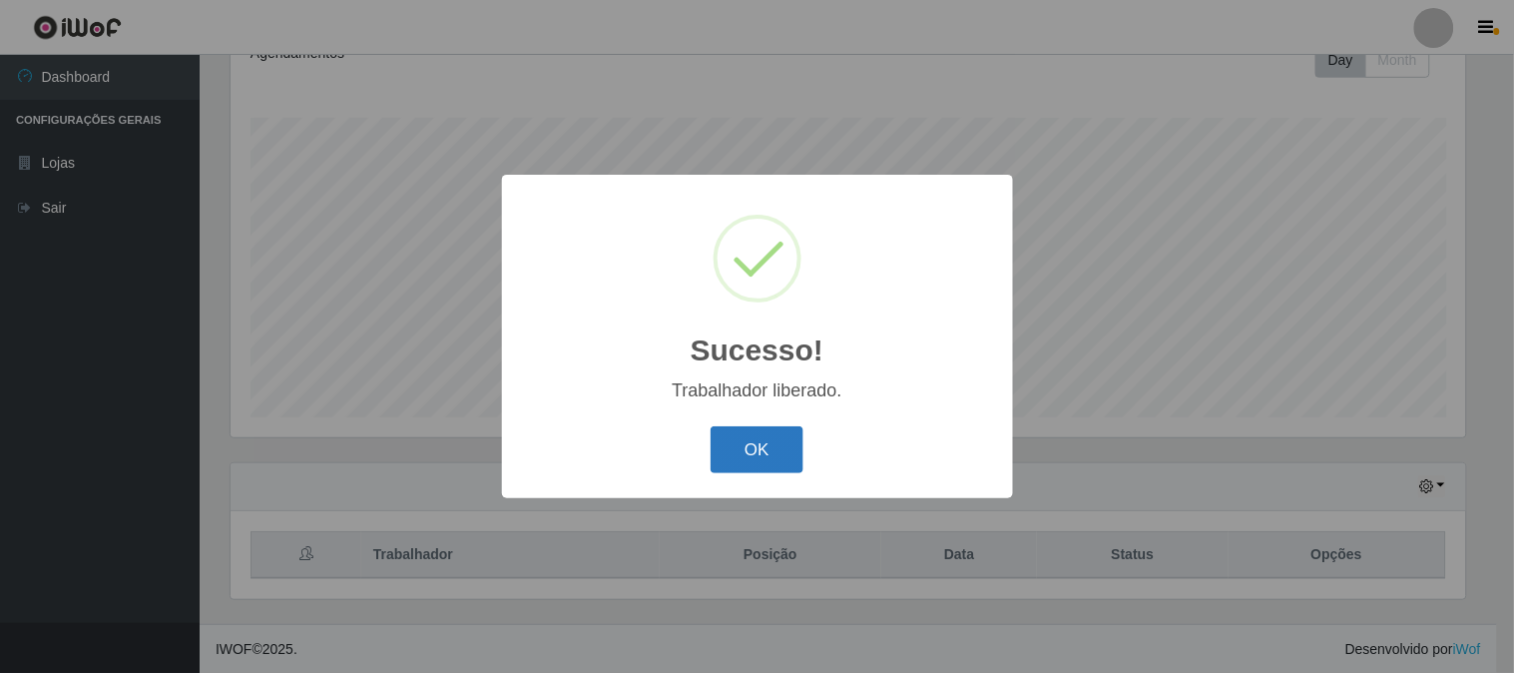
click at [790, 432] on button "OK" at bounding box center [757, 449] width 93 height 47
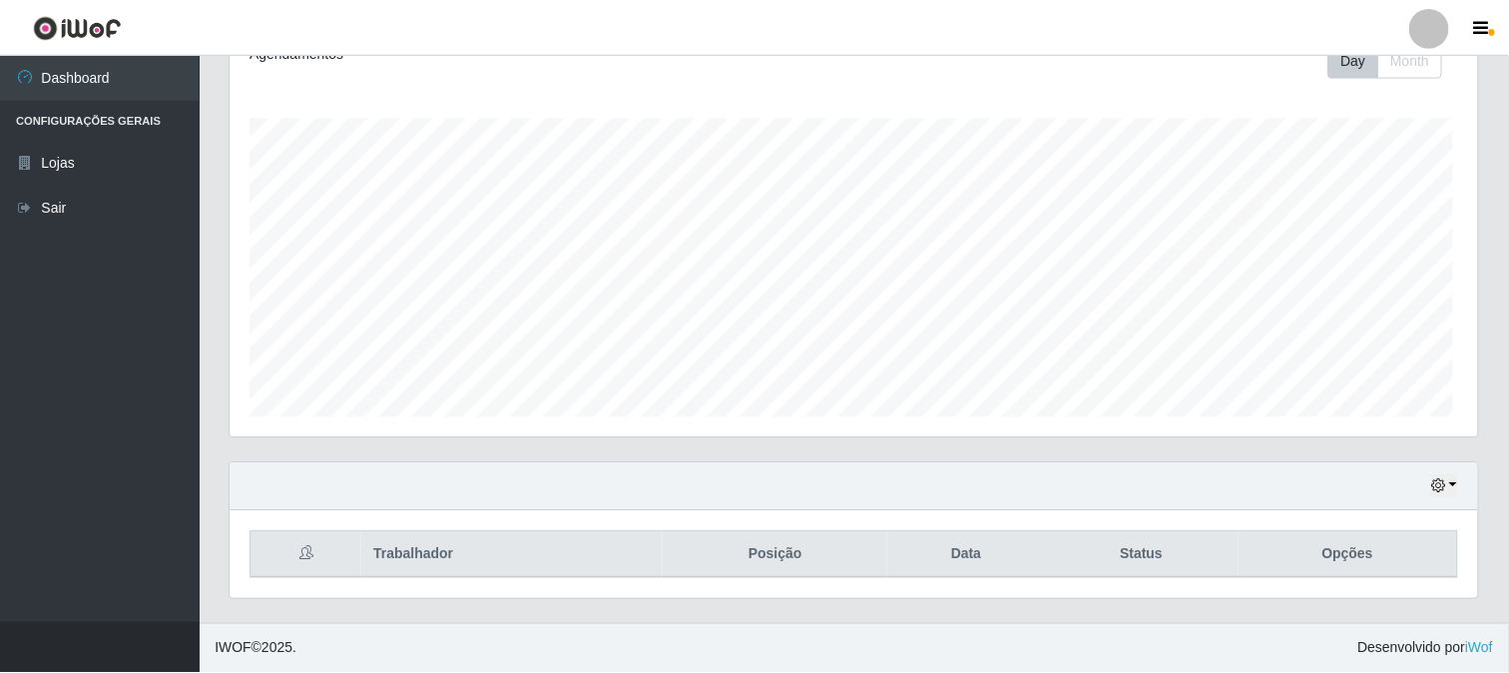
scroll to position [413, 1247]
